Goal: Find specific page/section: Find specific page/section

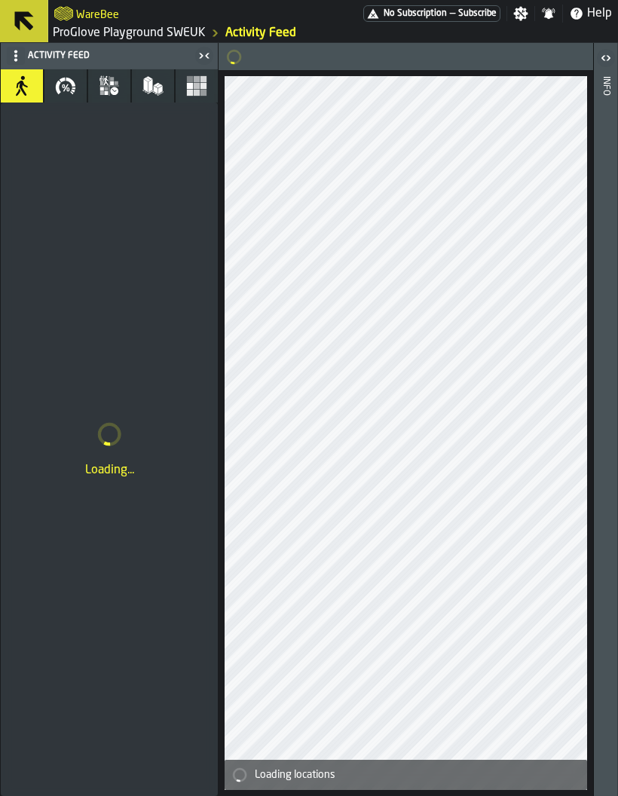
click at [151, 29] on link "ProGlove Playground SWEUK" at bounding box center [129, 33] width 153 height 18
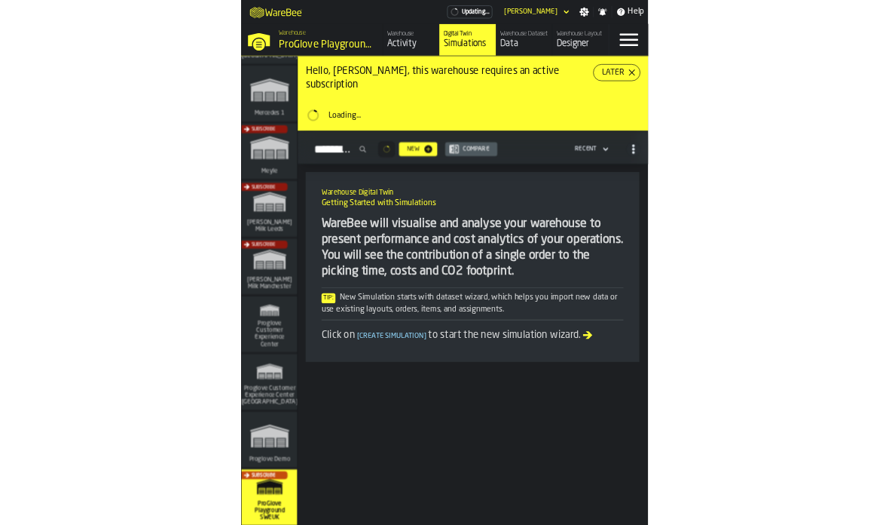
scroll to position [693, 0]
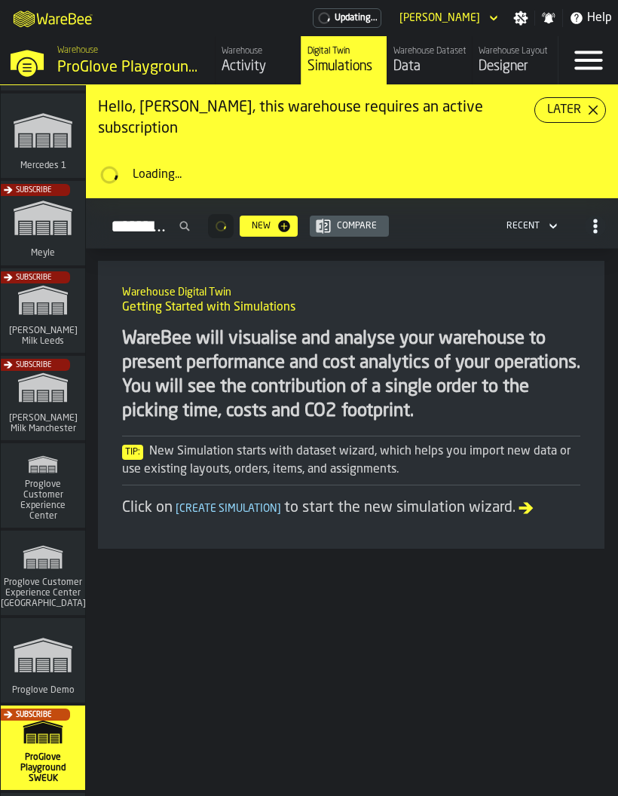
click at [48, 388] on div "Subscribe" at bounding box center [40, 402] width 84 height 87
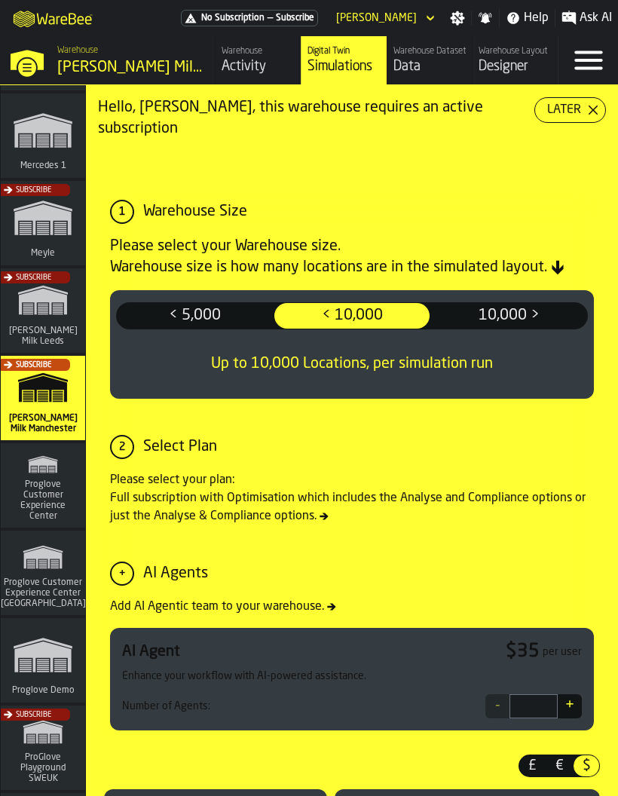
click at [268, 57] on div "Warehouse Activity" at bounding box center [258, 60] width 73 height 29
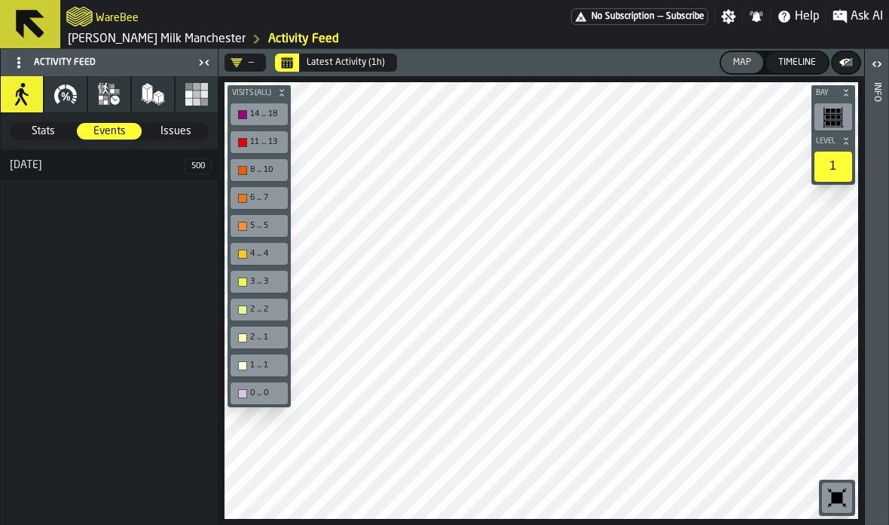
click at [617, 483] on div "button-toolbar-undefined" at bounding box center [837, 497] width 30 height 30
click at [297, 57] on button "Calendar" at bounding box center [287, 63] width 24 height 18
click at [292, 63] on icon "Calendar" at bounding box center [287, 64] width 11 height 8
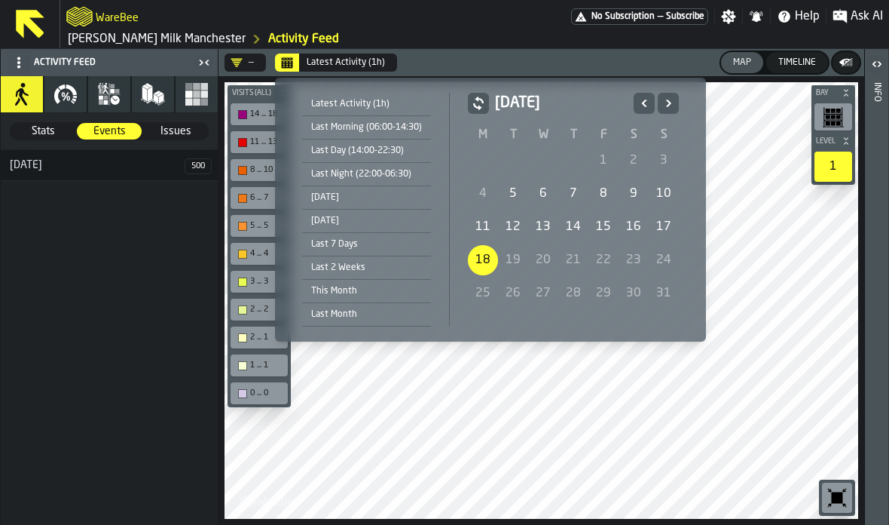
click at [322, 204] on div "[DATE]" at bounding box center [366, 197] width 129 height 17
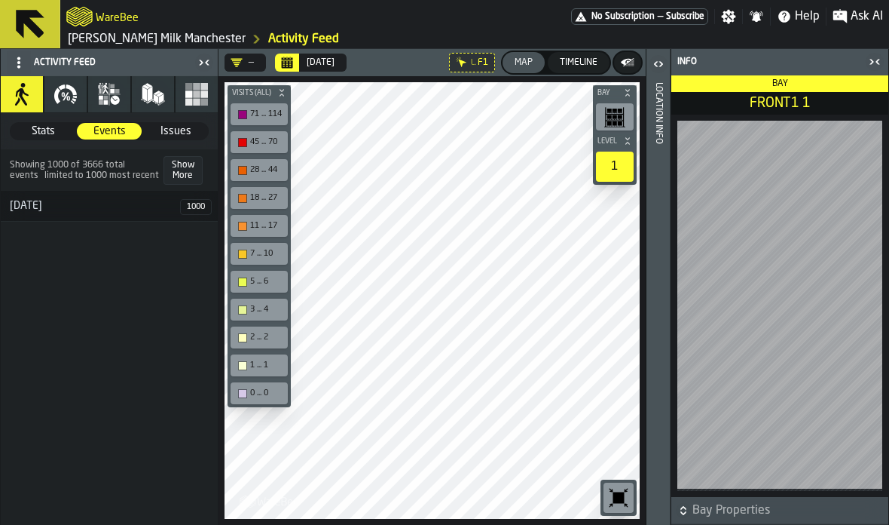
click at [617, 511] on span "Bay Properties" at bounding box center [789, 510] width 193 height 18
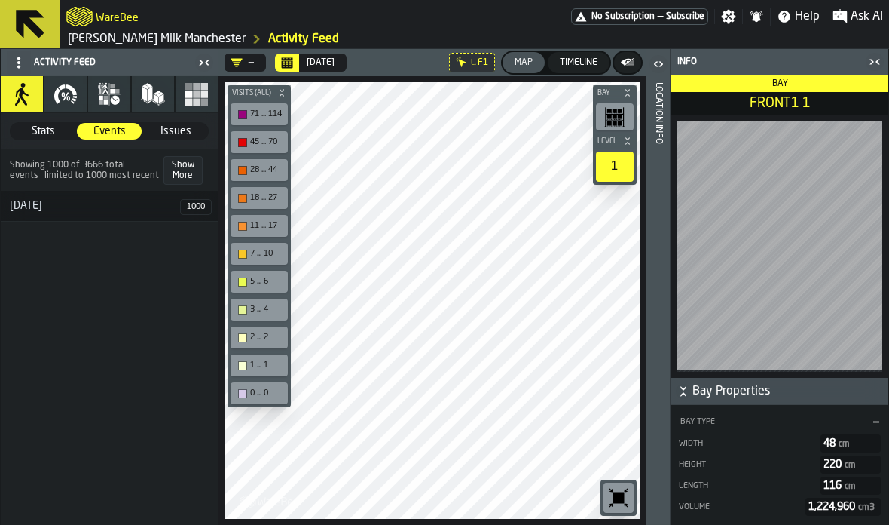
click at [617, 389] on span "Bay Properties" at bounding box center [789, 391] width 193 height 18
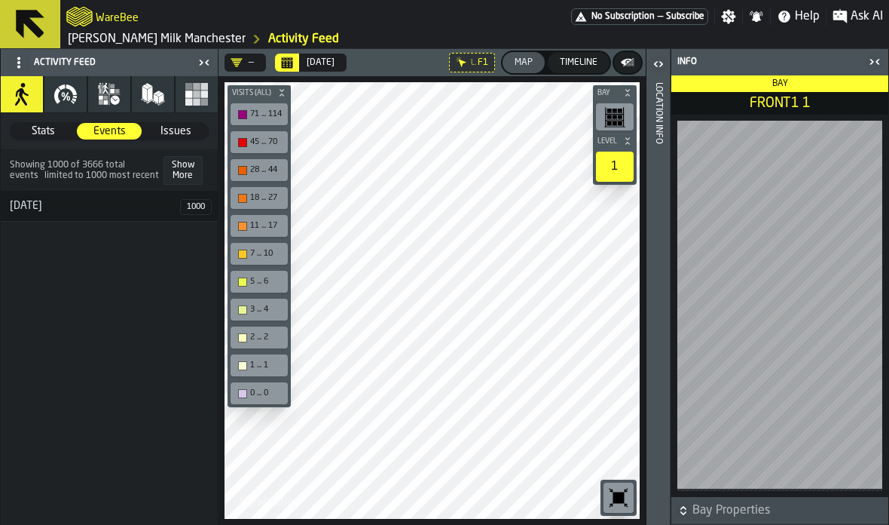
click at [617, 110] on div "Location Info" at bounding box center [659, 300] width 11 height 442
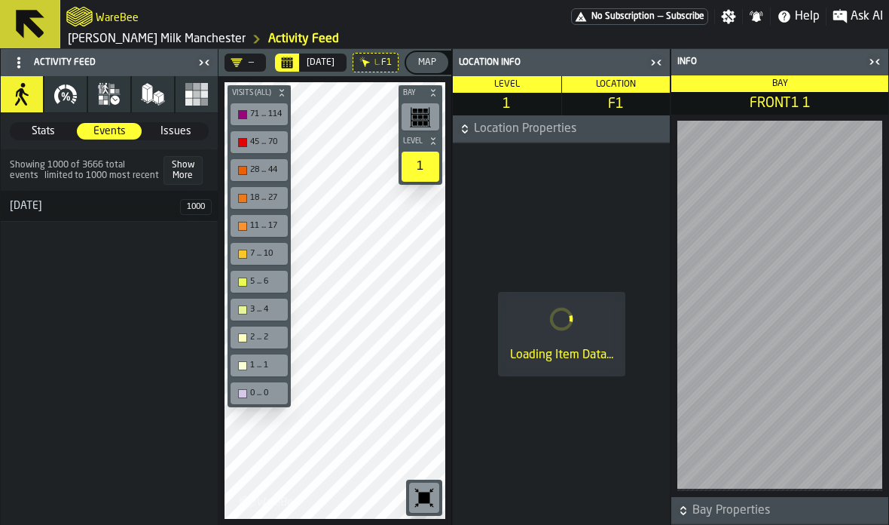
click at [617, 67] on icon "button-toggle-Close me" at bounding box center [875, 62] width 18 height 18
click at [208, 70] on icon "button-toggle-Close me" at bounding box center [204, 63] width 18 height 18
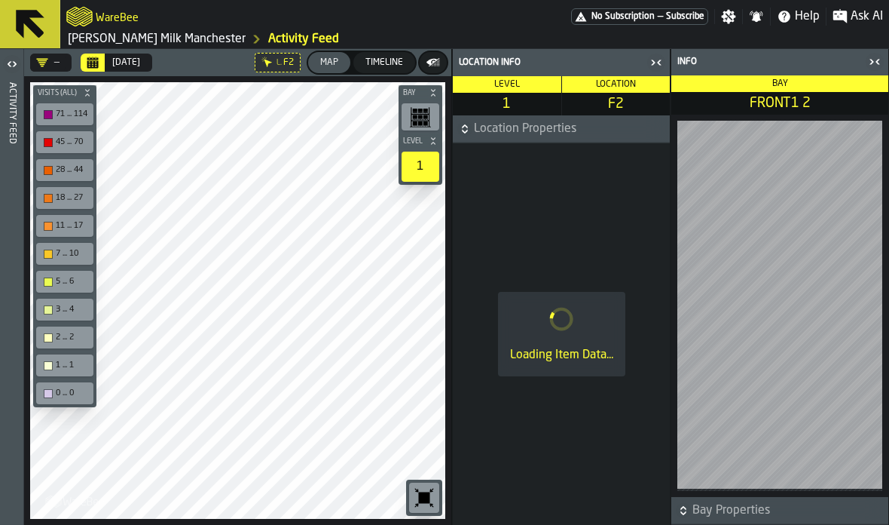
click at [617, 63] on icon "button-toggle-Close me" at bounding box center [875, 62] width 18 height 18
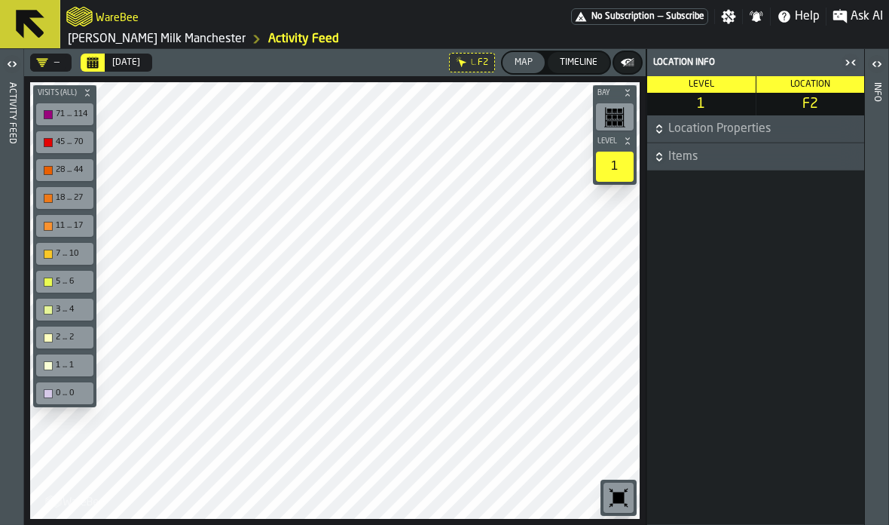
click at [617, 155] on span "Items" at bounding box center [765, 157] width 193 height 18
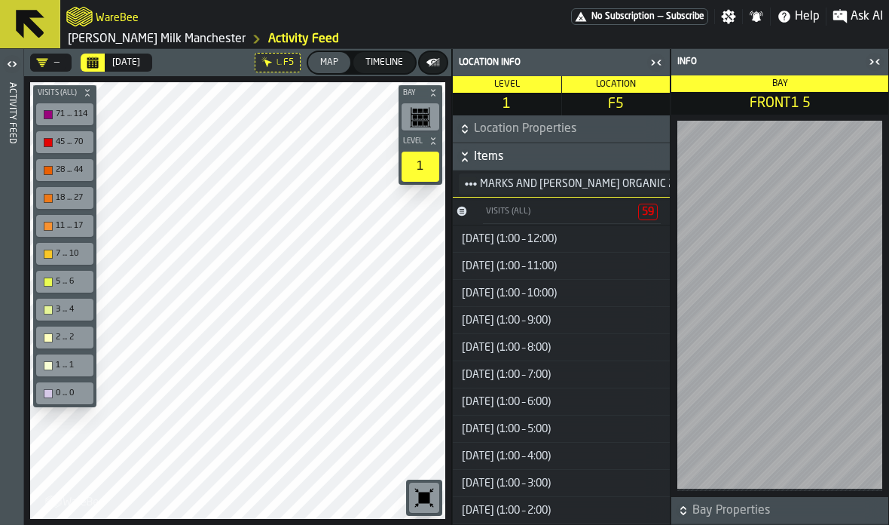
click at [617, 182] on span "MARKS AND [PERSON_NAME] ORGANIC 2 PINT SEMI" at bounding box center [602, 184] width 245 height 18
click at [617, 192] on span "MARKS AND [PERSON_NAME] ORGANIC 2 PINT SEMI" at bounding box center [602, 184] width 245 height 18
click at [611, 191] on span "MARKS AND [PERSON_NAME] ORGANIC 2 PINT SEMI" at bounding box center [602, 184] width 245 height 18
click at [471, 185] on circle "title-section-[object Object]" at bounding box center [471, 183] width 5 height 5
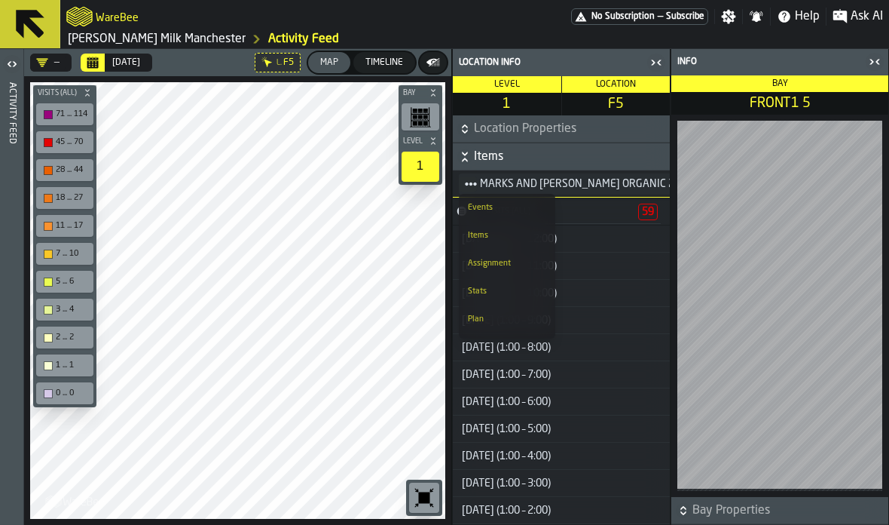
click at [558, 181] on span "MARKS AND [PERSON_NAME] ORGANIC 2 PINT SEMI" at bounding box center [602, 184] width 245 height 18
